Goal: Transaction & Acquisition: Purchase product/service

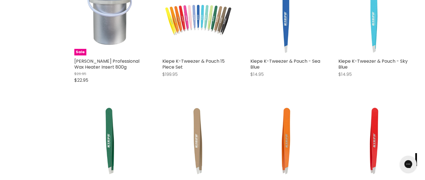
scroll to position [1342, 0]
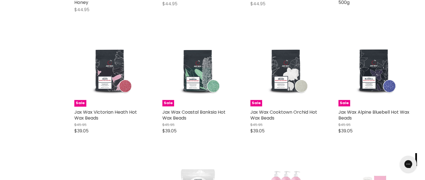
scroll to position [2543, 0]
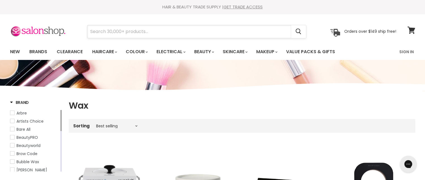
click at [136, 31] on input "Search" at bounding box center [189, 31] width 204 height 13
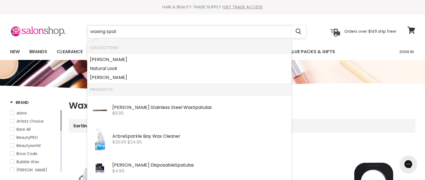
type input "waxing spatu"
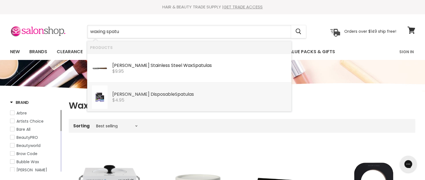
click at [175, 96] on b "Spatu" at bounding box center [181, 94] width 13 height 6
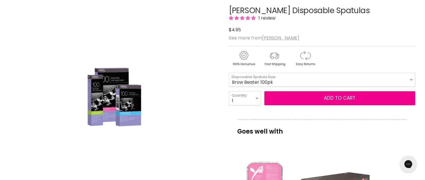
scroll to position [84, 0]
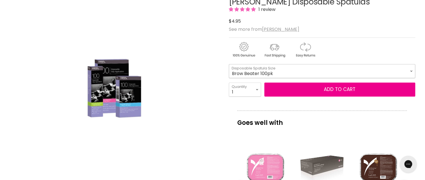
click at [411, 70] on select "Brow Beater 100pk Brow Beater 500pk Small (Icy Pole) 100pk Small (Icy Pole) 500…" at bounding box center [322, 71] width 186 height 14
click at [229, 64] on select "Brow Beater 100pk Brow Beater 500pk Small (Icy Pole) 100pk Small (Icy Pole) 500…" at bounding box center [322, 71] width 186 height 14
select select "Small (Icy Pole) 100pk"
click at [257, 89] on select "1 2 3 4 5 6 7 8 9 10+" at bounding box center [245, 89] width 32 height 14
select select "2"
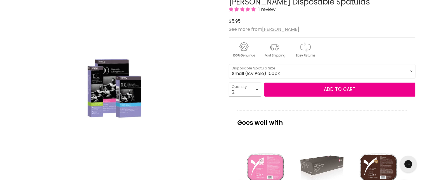
click at [229, 82] on select "1 2 3 4 5 6 7 8 9 10+" at bounding box center [245, 89] width 32 height 14
type input "2"
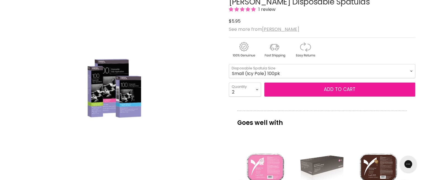
click at [349, 88] on button "Add to cart" at bounding box center [339, 89] width 151 height 14
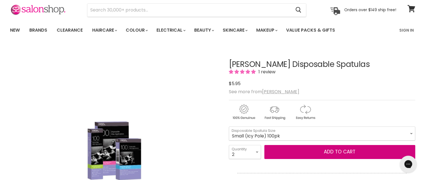
scroll to position [56, 0]
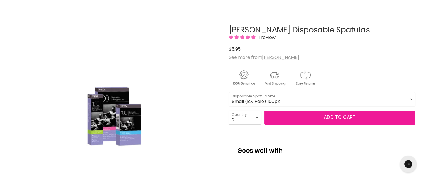
click at [356, 115] on button "Add to cart" at bounding box center [339, 117] width 151 height 14
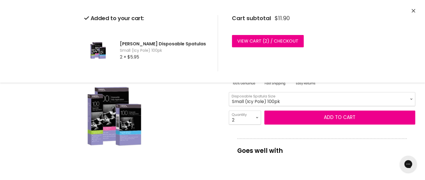
click at [414, 11] on icon "Close" at bounding box center [414, 11] width 4 height 4
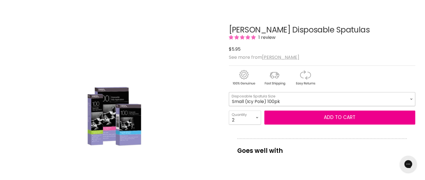
click at [411, 98] on select "Brow Beater 100pk Brow Beater 500pk Small (Icy Pole) 100pk Small (Icy Pole) 500…" at bounding box center [322, 99] width 186 height 14
click at [229, 92] on select "Brow Beater 100pk Brow Beater 500pk Small (Icy Pole) 100pk Small (Icy Pole) 500…" at bounding box center [322, 99] width 186 height 14
select select "Large (Tongue Depressor) 100pk"
click at [411, 97] on select "Brow Beater 100pk Brow Beater 500pk Small (Icy Pole) 100pk Small (Icy Pole) 500…" at bounding box center [322, 99] width 186 height 14
click at [398, 84] on div "Main content" at bounding box center [322, 76] width 186 height 22
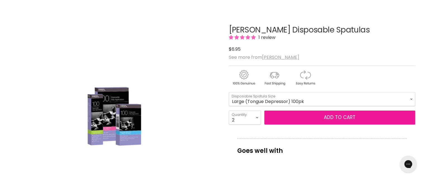
click at [344, 117] on button "Add to cart" at bounding box center [339, 117] width 151 height 14
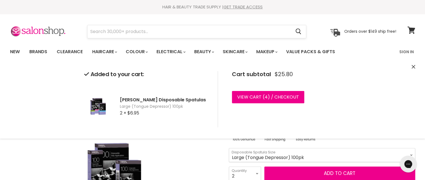
click at [161, 32] on input "Search" at bounding box center [189, 31] width 204 height 13
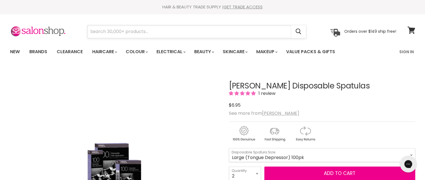
click at [158, 29] on input "Search" at bounding box center [189, 31] width 204 height 13
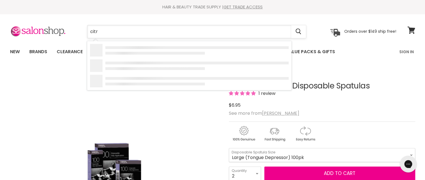
type input "citru"
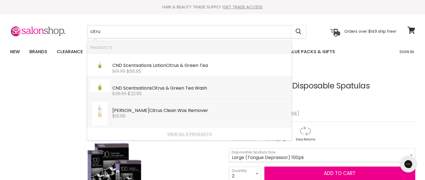
drag, startPoint x: 138, startPoint y: 62, endPoint x: 140, endPoint y: 100, distance: 38.1
click at [133, 41] on ul "Products CND Scentsations Lotion Citru s & Green Tea CND Essentials $81.95 $68.…" at bounding box center [189, 41] width 204 height 0
click at [146, 112] on div "Caron Citru s Clean Wax Remover" at bounding box center [200, 111] width 176 height 6
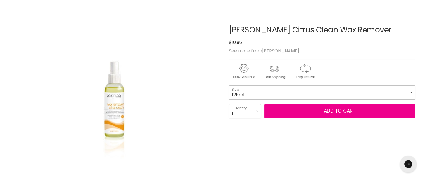
click at [411, 91] on select "125ml 250ml 1 Litre" at bounding box center [322, 92] width 186 height 14
click at [229, 85] on select "125ml 250ml 1 Litre" at bounding box center [322, 92] width 186 height 14
select select "1 Litre"
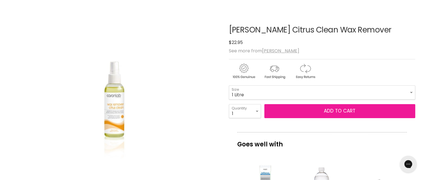
click at [340, 110] on button "Add to cart" at bounding box center [339, 111] width 151 height 14
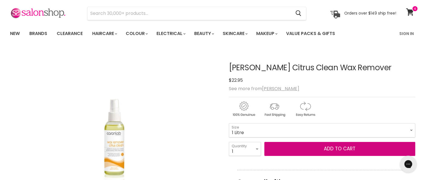
scroll to position [28, 0]
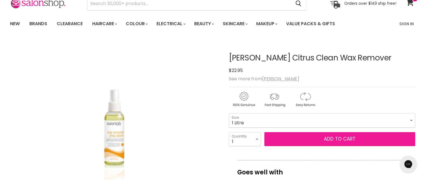
click at [346, 135] on button "Add to cart" at bounding box center [339, 139] width 151 height 14
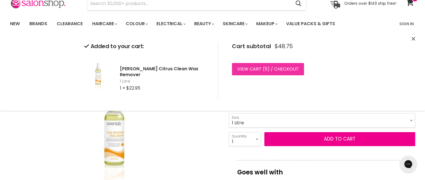
click at [276, 67] on link "View cart ( 5 ) / Checkout" at bounding box center [268, 69] width 72 height 12
